Goal: Entertainment & Leisure: Consume media (video, audio)

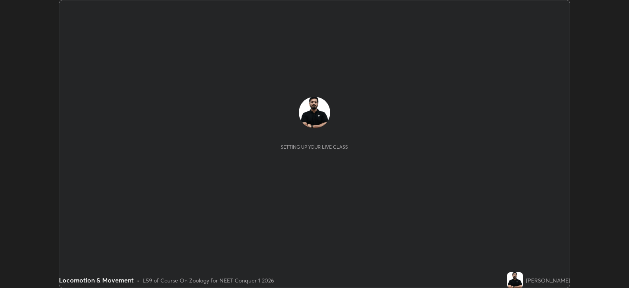
scroll to position [287, 628]
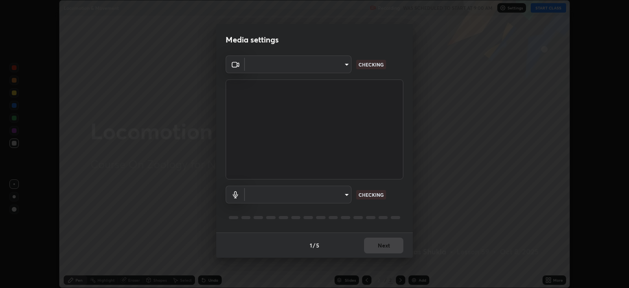
type input "db11550c6627cd1456fd7c992929e7e19338e9c76f4b1d491d27fd0e93a561d0"
type input "d805ff438e7078c1de71cb4717de75612b37844973a4f27df63e8d5766dad93f"
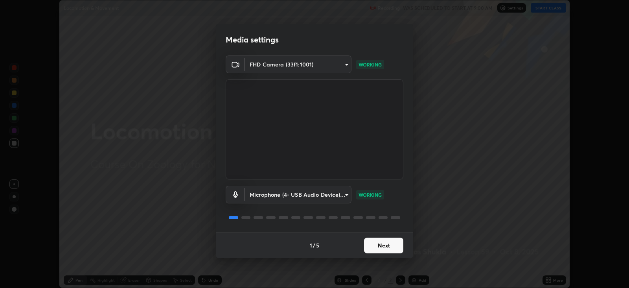
click at [393, 244] on button "Next" at bounding box center [383, 245] width 39 height 16
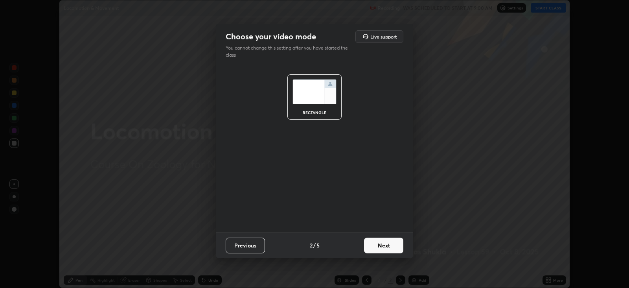
click at [392, 245] on button "Next" at bounding box center [383, 245] width 39 height 16
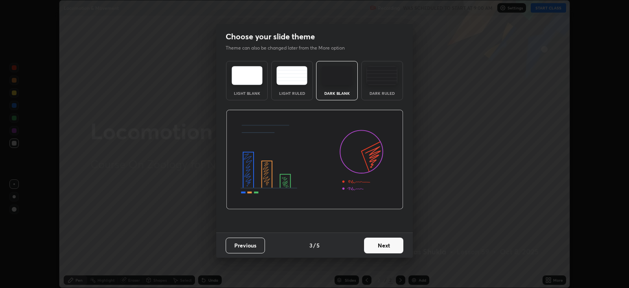
click at [392, 247] on button "Next" at bounding box center [383, 245] width 39 height 16
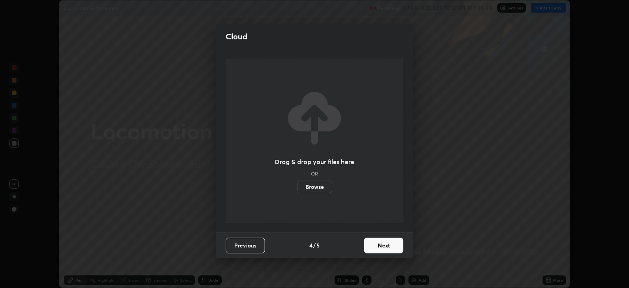
click at [393, 245] on button "Next" at bounding box center [383, 245] width 39 height 16
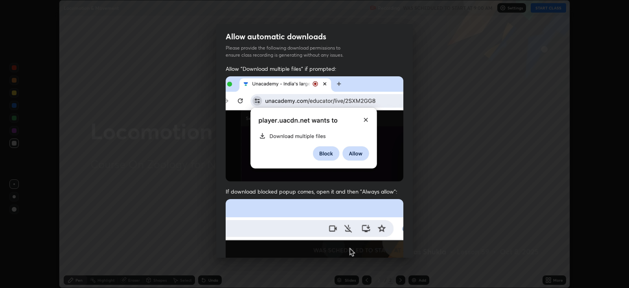
click at [395, 243] on img at bounding box center [315, 285] width 178 height 172
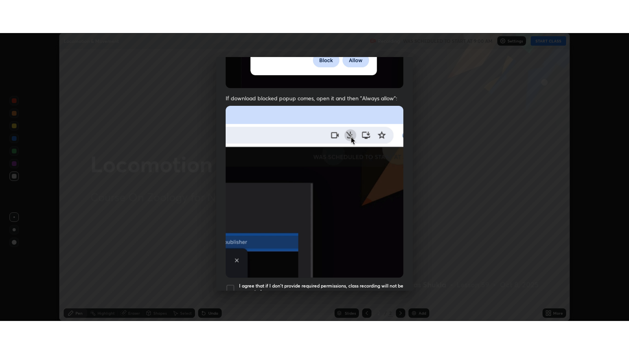
scroll to position [159, 0]
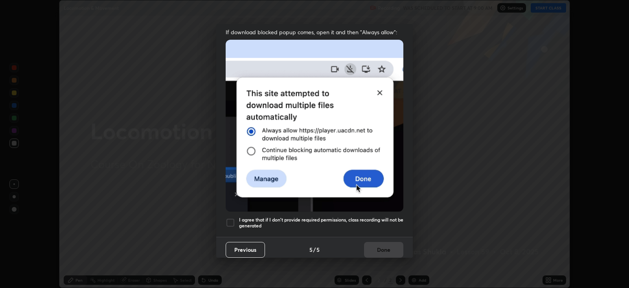
click at [387, 217] on h5 "I agree that if I don't provide required permissions, class recording will not …" at bounding box center [321, 223] width 164 height 12
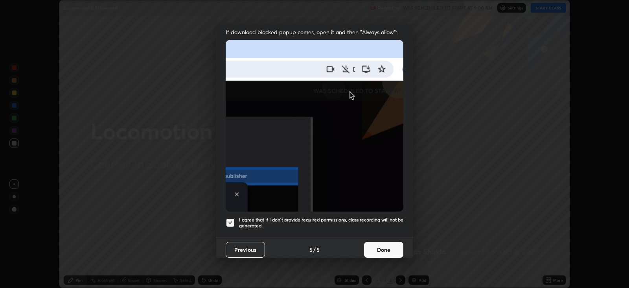
click at [379, 246] on button "Done" at bounding box center [383, 250] width 39 height 16
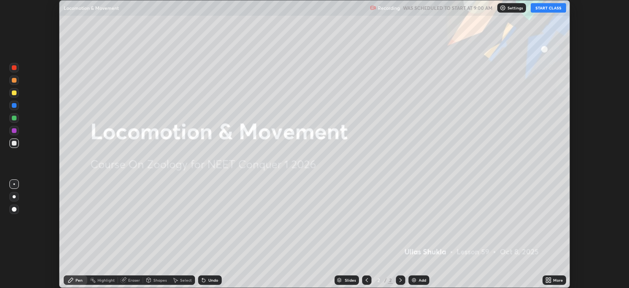
click at [544, 9] on button "START CLASS" at bounding box center [548, 7] width 35 height 9
click at [550, 278] on icon at bounding box center [550, 278] width 2 height 2
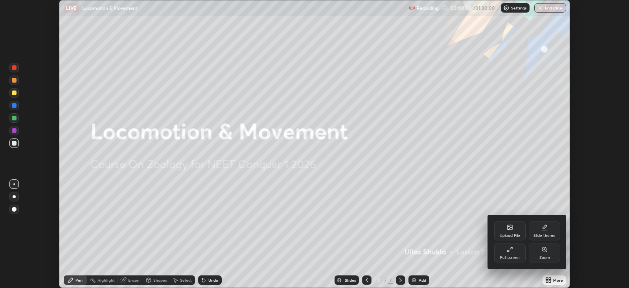
click at [511, 255] on div "Full screen" at bounding box center [510, 257] width 20 height 4
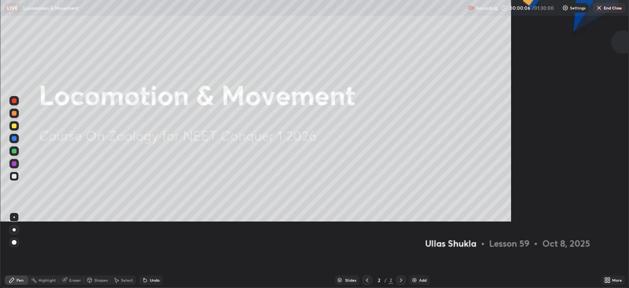
scroll to position [353, 628]
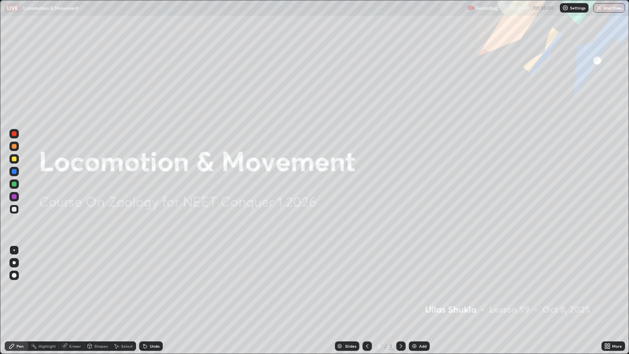
click at [415, 287] on img at bounding box center [414, 346] width 6 height 6
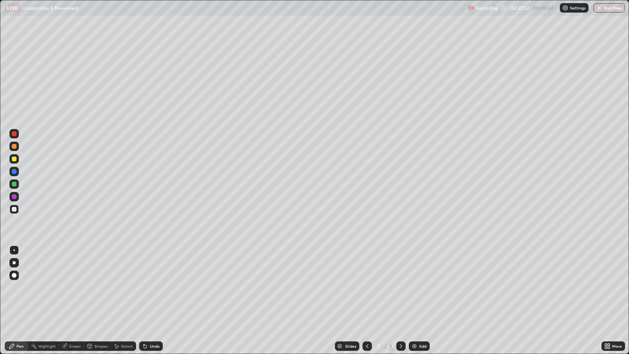
click at [14, 159] on div at bounding box center [14, 158] width 5 height 5
click at [14, 262] on div at bounding box center [14, 262] width 3 height 3
click at [147, 287] on div "Undo" at bounding box center [151, 345] width 24 height 9
click at [417, 287] on div "Add" at bounding box center [419, 345] width 21 height 9
click at [148, 287] on div "Undo" at bounding box center [151, 345] width 24 height 9
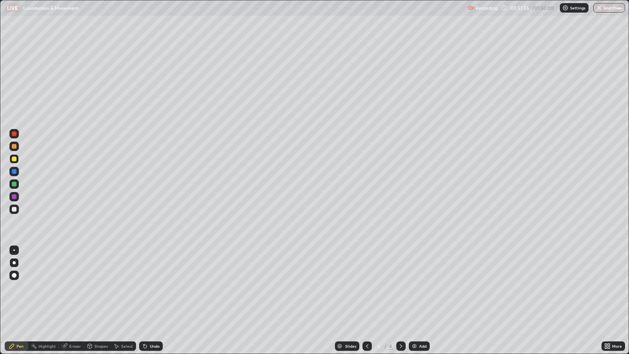
click at [77, 287] on div "Eraser" at bounding box center [75, 346] width 12 height 4
click at [22, 287] on div "Pen" at bounding box center [20, 346] width 7 height 4
click at [421, 287] on div "Add" at bounding box center [422, 346] width 7 height 4
click at [424, 287] on div "Add" at bounding box center [422, 346] width 7 height 4
click at [417, 287] on div "Add" at bounding box center [419, 345] width 21 height 9
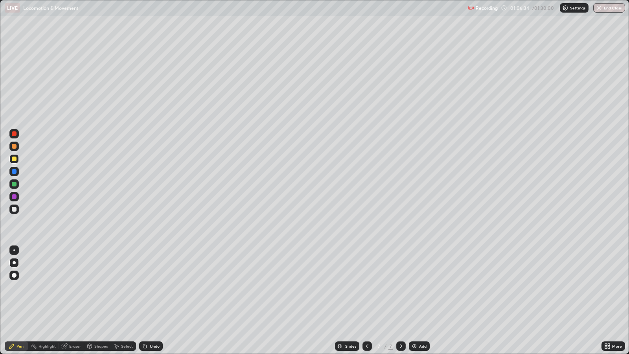
click at [73, 287] on div "Eraser" at bounding box center [75, 346] width 12 height 4
click at [20, 287] on div "Pen" at bounding box center [20, 346] width 7 height 4
click at [77, 287] on div "Eraser" at bounding box center [75, 346] width 12 height 4
click at [20, 287] on div "Pen" at bounding box center [20, 346] width 7 height 4
click at [73, 287] on div "Eraser" at bounding box center [75, 346] width 12 height 4
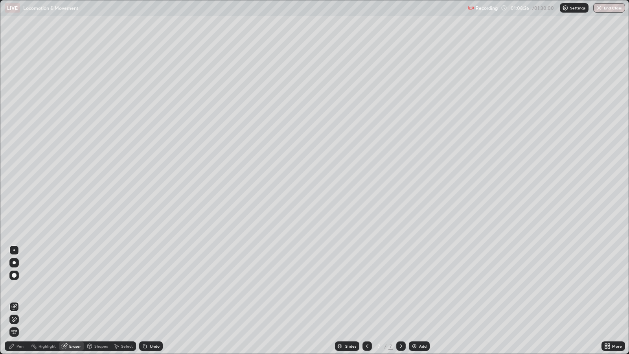
click at [22, 287] on div "Pen" at bounding box center [20, 346] width 7 height 4
click at [65, 287] on icon at bounding box center [64, 346] width 5 height 5
click at [20, 287] on div "Pen" at bounding box center [20, 346] width 7 height 4
click at [106, 287] on div "Shapes" at bounding box center [97, 345] width 27 height 9
click at [77, 287] on div "Eraser" at bounding box center [75, 346] width 12 height 4
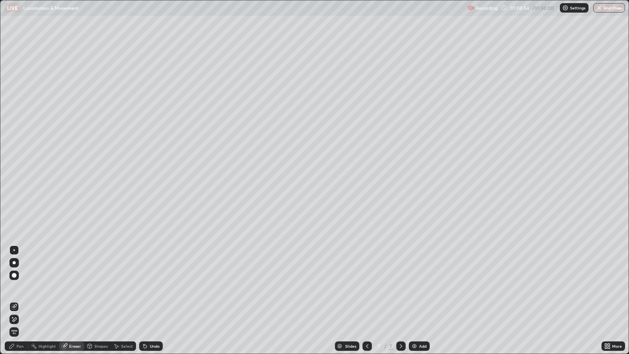
click at [20, 287] on div "Pen" at bounding box center [20, 346] width 7 height 4
click at [74, 287] on div "Eraser" at bounding box center [75, 346] width 12 height 4
click at [20, 287] on div "Pen" at bounding box center [20, 346] width 7 height 4
click at [73, 287] on div "Eraser" at bounding box center [75, 346] width 12 height 4
click at [20, 287] on div "Pen" at bounding box center [20, 346] width 7 height 4
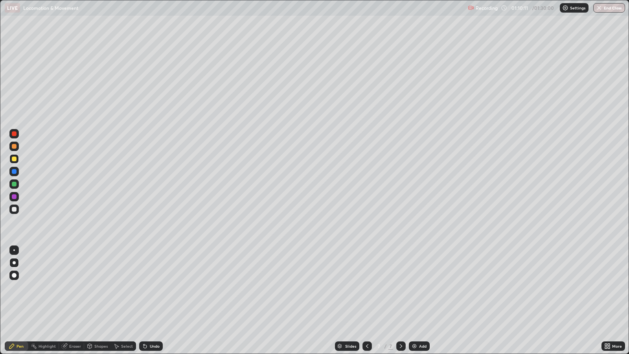
click at [72, 287] on div "Eraser" at bounding box center [75, 346] width 12 height 4
click at [21, 287] on div "Pen" at bounding box center [20, 346] width 7 height 4
click at [75, 287] on div "Eraser" at bounding box center [75, 346] width 12 height 4
click at [19, 287] on div "Pen" at bounding box center [20, 346] width 7 height 4
click at [65, 287] on icon at bounding box center [65, 345] width 4 height 4
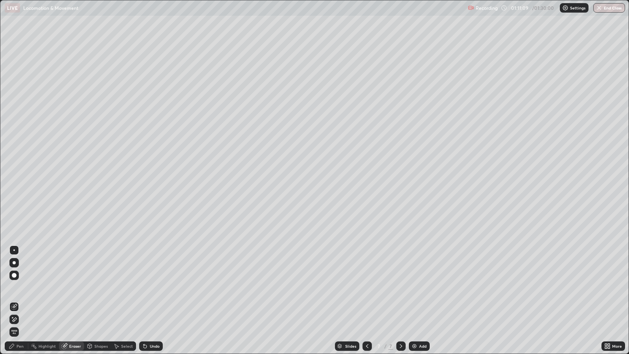
click at [20, 287] on div "Pen" at bounding box center [20, 346] width 7 height 4
click at [143, 287] on icon at bounding box center [143, 344] width 1 height 1
click at [150, 287] on div "Undo" at bounding box center [151, 345] width 24 height 9
click at [14, 136] on div at bounding box center [14, 133] width 5 height 5
click at [14, 146] on div at bounding box center [14, 146] width 5 height 5
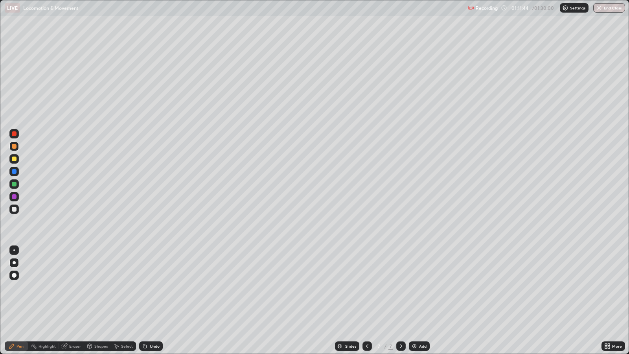
click at [15, 184] on div at bounding box center [14, 184] width 5 height 5
click at [13, 171] on div at bounding box center [14, 171] width 5 height 5
click at [14, 275] on div at bounding box center [14, 275] width 5 height 5
click at [14, 262] on div at bounding box center [14, 262] width 3 height 3
click at [14, 208] on div at bounding box center [14, 209] width 5 height 5
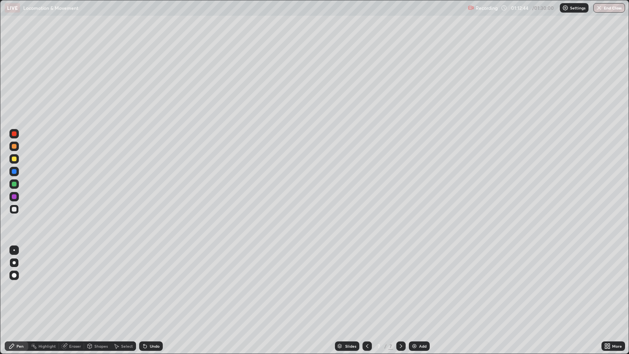
click at [16, 159] on div at bounding box center [14, 158] width 5 height 5
click at [14, 197] on div at bounding box center [14, 196] width 5 height 5
click at [14, 209] on div at bounding box center [14, 209] width 5 height 5
click at [71, 287] on div "Eraser" at bounding box center [75, 346] width 12 height 4
click at [14, 250] on div at bounding box center [14, 250] width 2 height 2
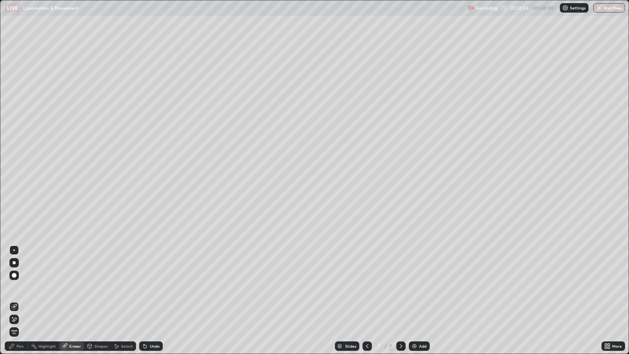
click at [20, 287] on div "Pen" at bounding box center [20, 346] width 7 height 4
click at [153, 287] on div "Undo" at bounding box center [155, 346] width 10 height 4
click at [151, 287] on div "Undo" at bounding box center [155, 346] width 10 height 4
click at [69, 287] on div "Eraser" at bounding box center [75, 346] width 12 height 4
click at [26, 287] on div "Pen" at bounding box center [17, 345] width 24 height 9
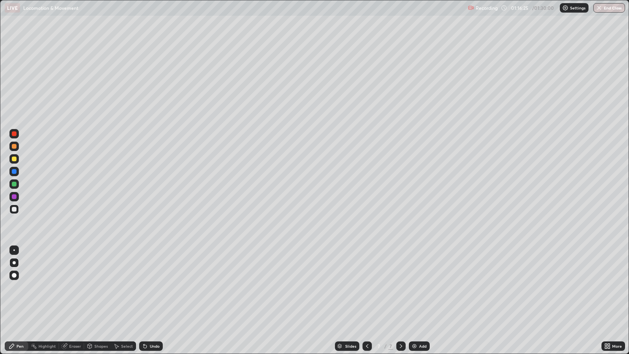
click at [71, 287] on div "Eraser" at bounding box center [75, 346] width 12 height 4
click at [24, 287] on div "Pen" at bounding box center [17, 345] width 24 height 9
click at [151, 287] on div "Undo" at bounding box center [155, 346] width 10 height 4
click at [150, 287] on div "Undo" at bounding box center [155, 346] width 10 height 4
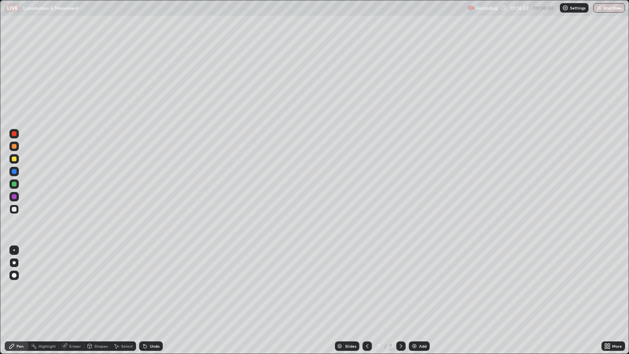
click at [150, 287] on div "Undo" at bounding box center [155, 346] width 10 height 4
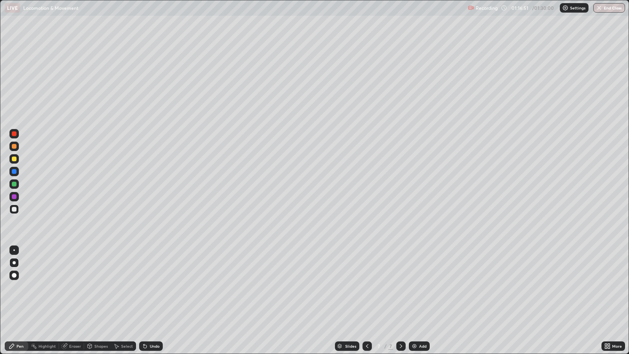
click at [150, 287] on div "Undo" at bounding box center [155, 346] width 10 height 4
click at [145, 287] on icon at bounding box center [145, 346] width 6 height 6
click at [75, 287] on div "Eraser" at bounding box center [75, 346] width 12 height 4
click at [15, 275] on div at bounding box center [14, 275] width 5 height 5
click at [17, 287] on div "Pen" at bounding box center [20, 346] width 7 height 4
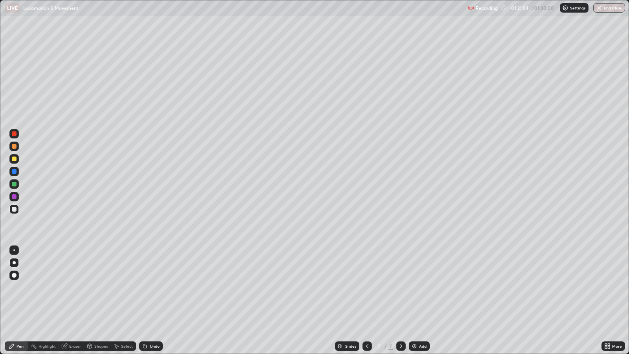
click at [14, 159] on div at bounding box center [14, 158] width 5 height 5
click at [15, 207] on div at bounding box center [14, 209] width 5 height 5
click at [612, 7] on button "End Class" at bounding box center [609, 7] width 31 height 9
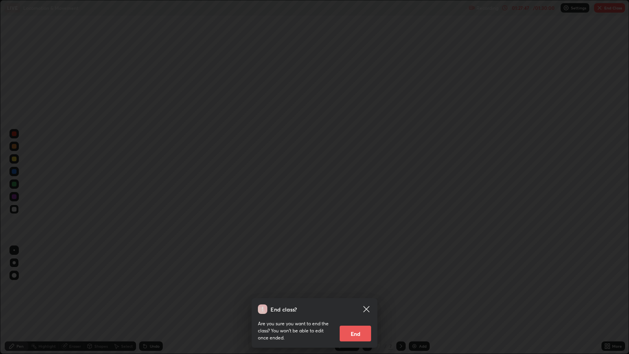
click at [362, 287] on button "End" at bounding box center [355, 333] width 31 height 16
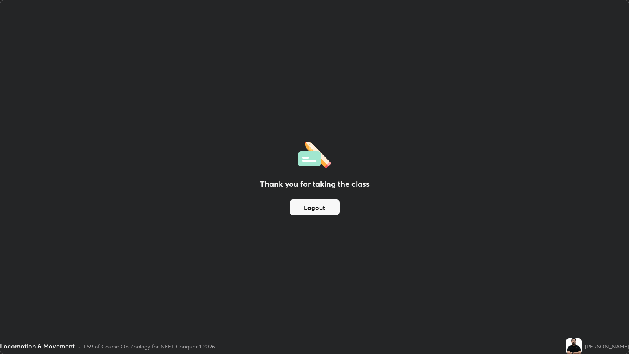
click at [326, 204] on button "Logout" at bounding box center [315, 207] width 50 height 16
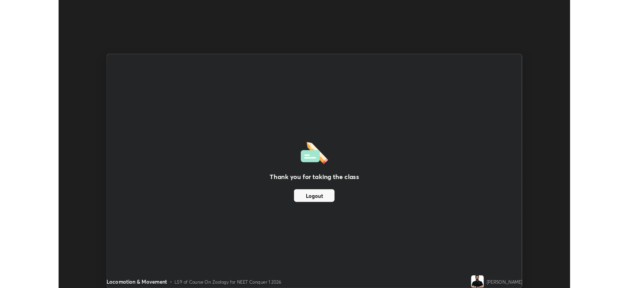
scroll to position [39017, 38675]
